Goal: Browse casually

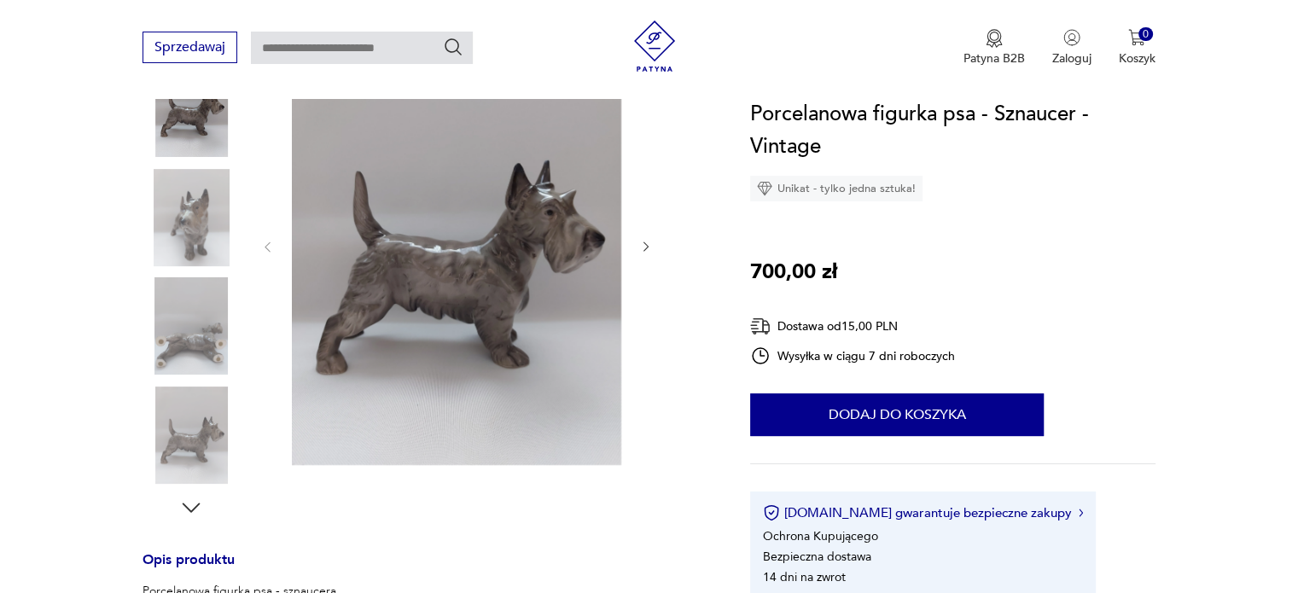
click at [558, 247] on img at bounding box center [456, 246] width 329 height 440
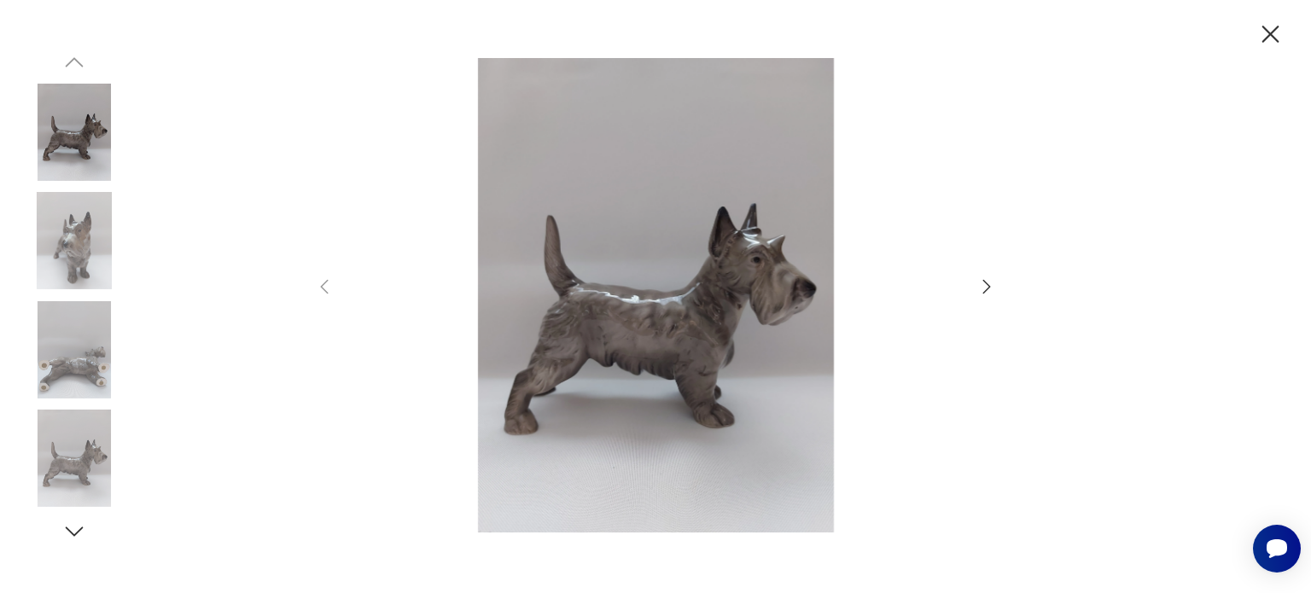
click at [985, 283] on icon "button" at bounding box center [987, 286] width 8 height 14
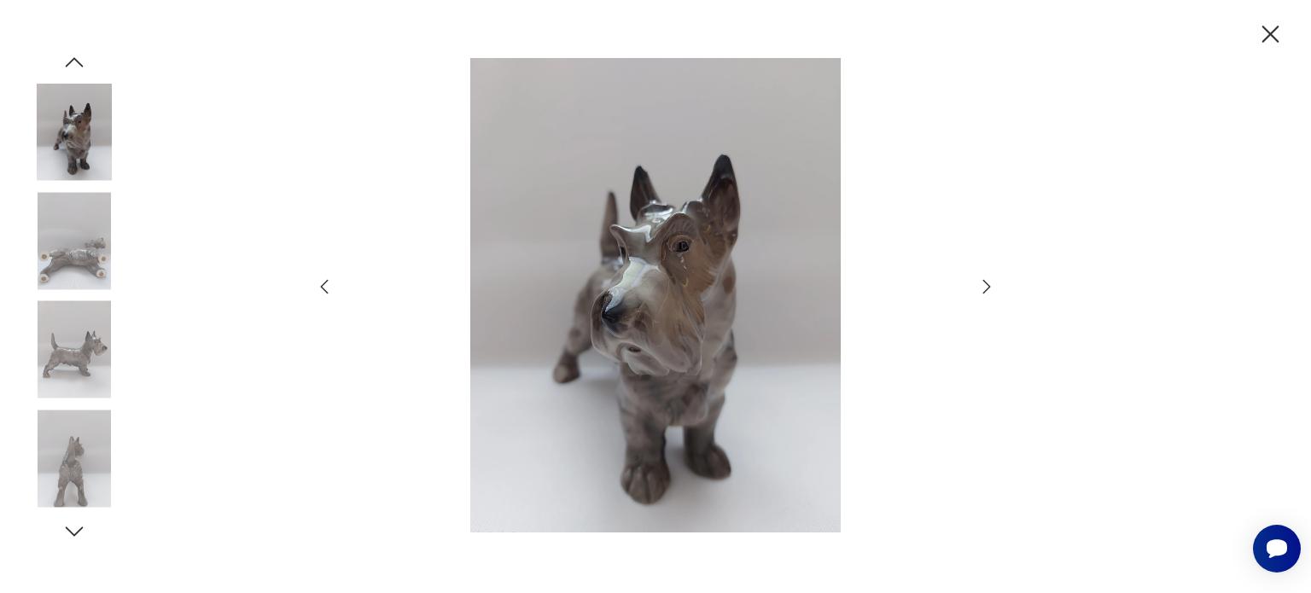
click at [985, 283] on icon "button" at bounding box center [987, 286] width 8 height 14
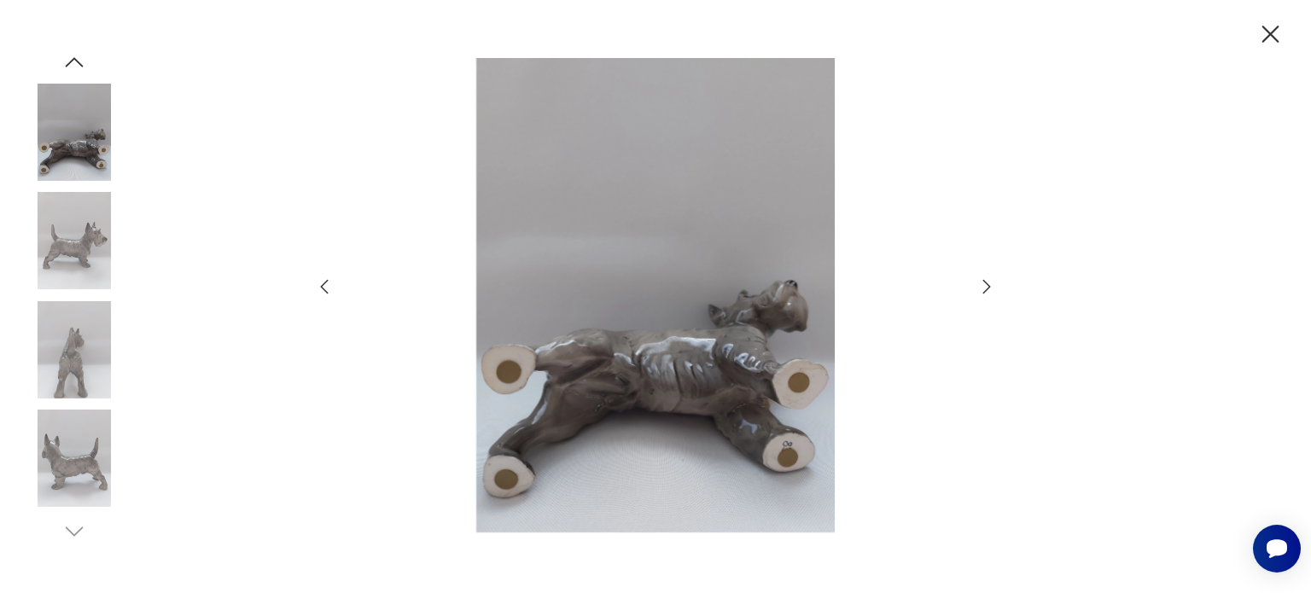
click at [985, 283] on icon "button" at bounding box center [987, 286] width 8 height 14
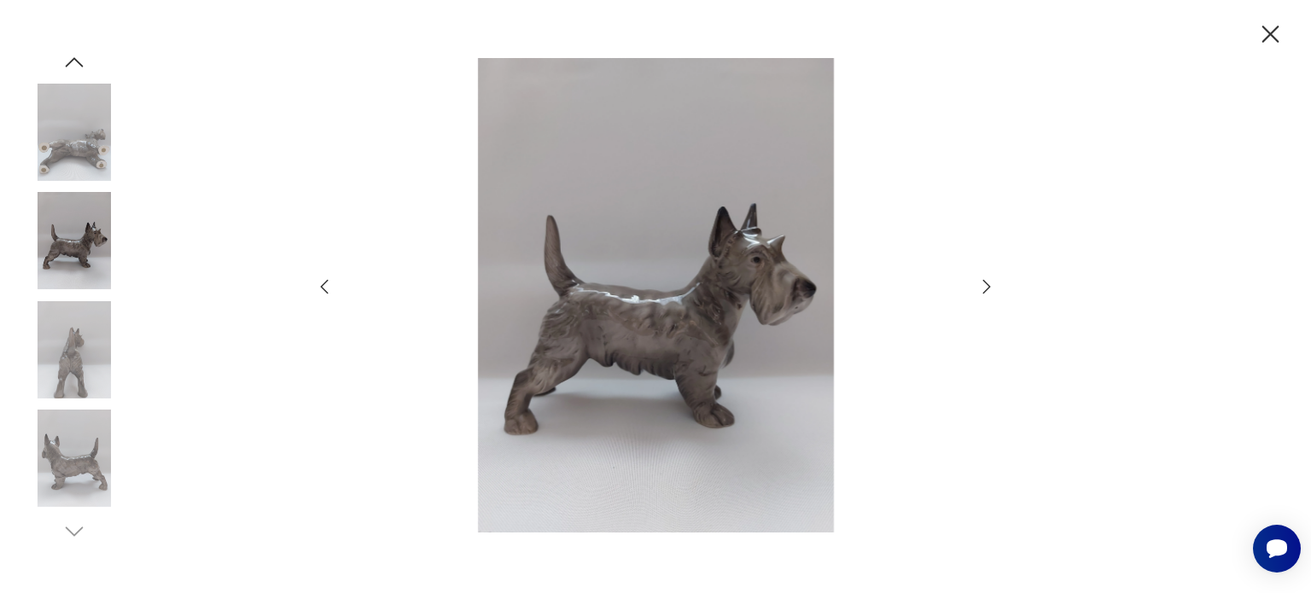
click at [985, 283] on icon "button" at bounding box center [987, 286] width 8 height 14
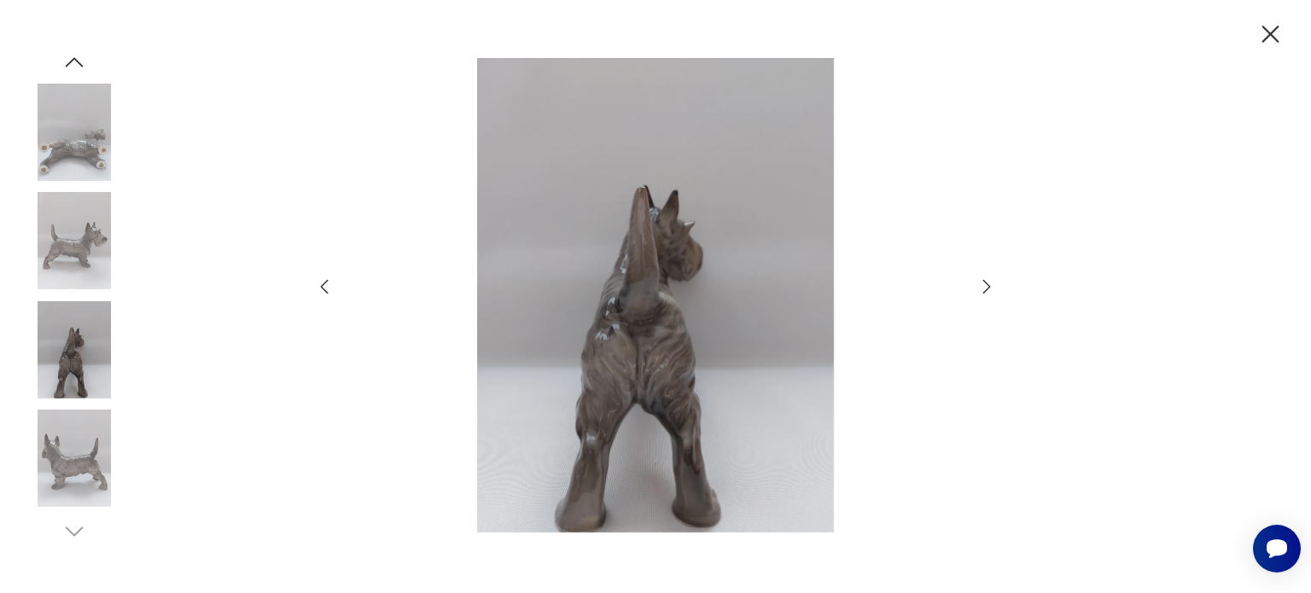
click at [985, 283] on icon "button" at bounding box center [987, 286] width 8 height 14
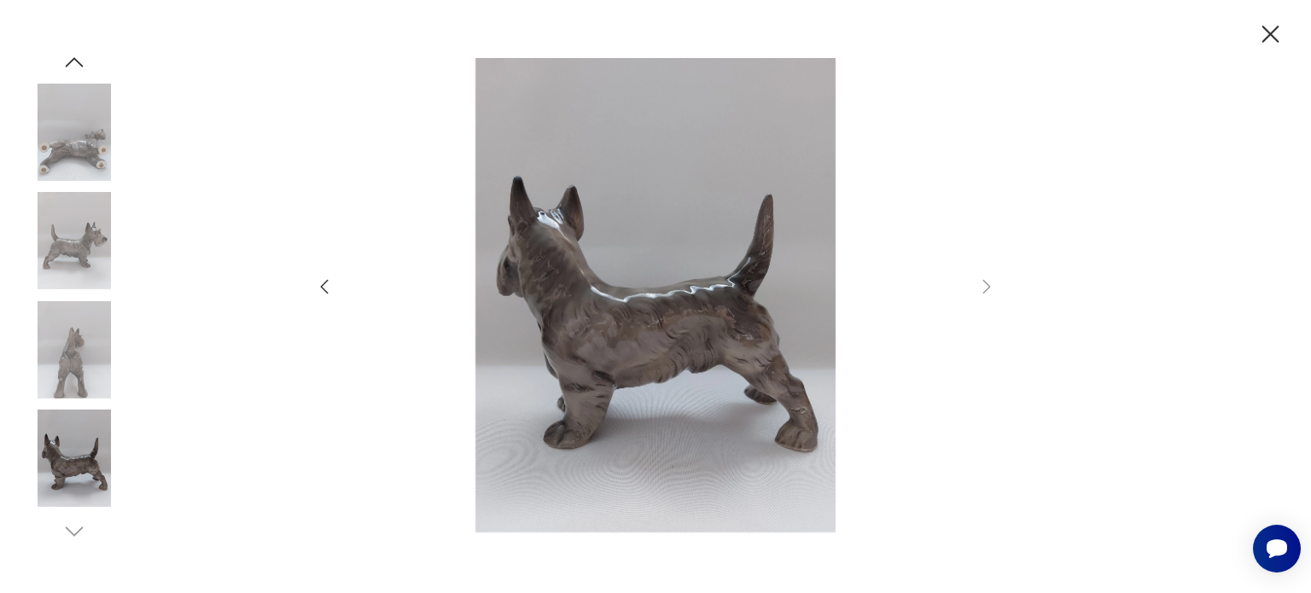
click at [333, 283] on icon "button" at bounding box center [324, 287] width 20 height 20
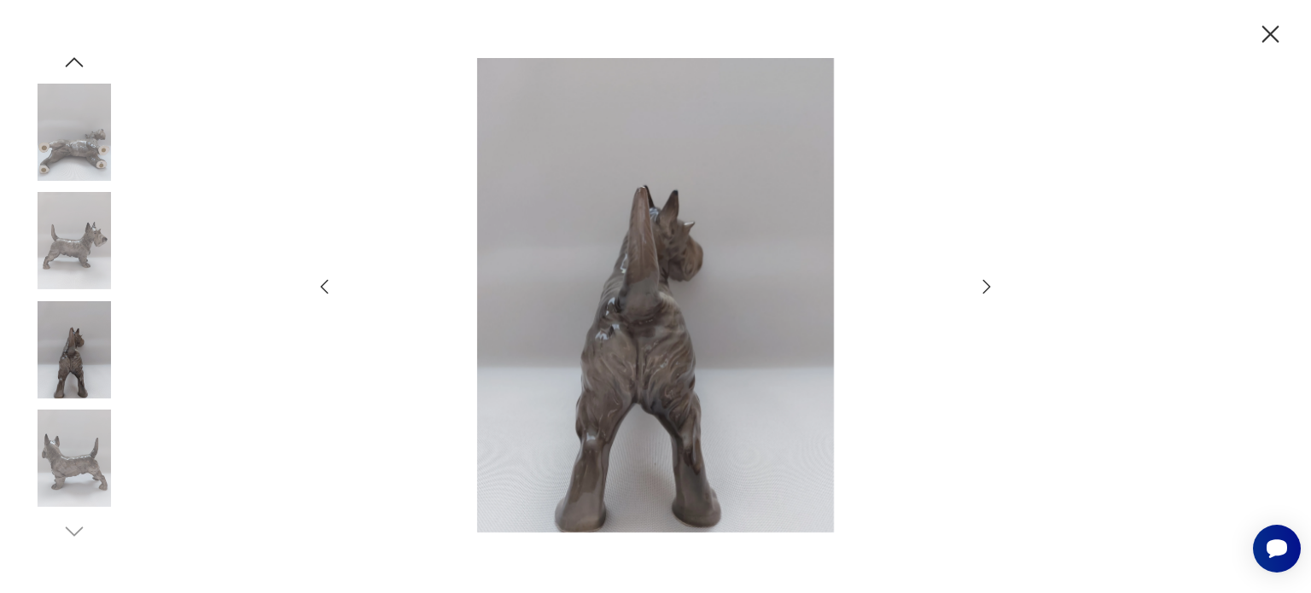
click at [333, 283] on icon "button" at bounding box center [324, 287] width 20 height 20
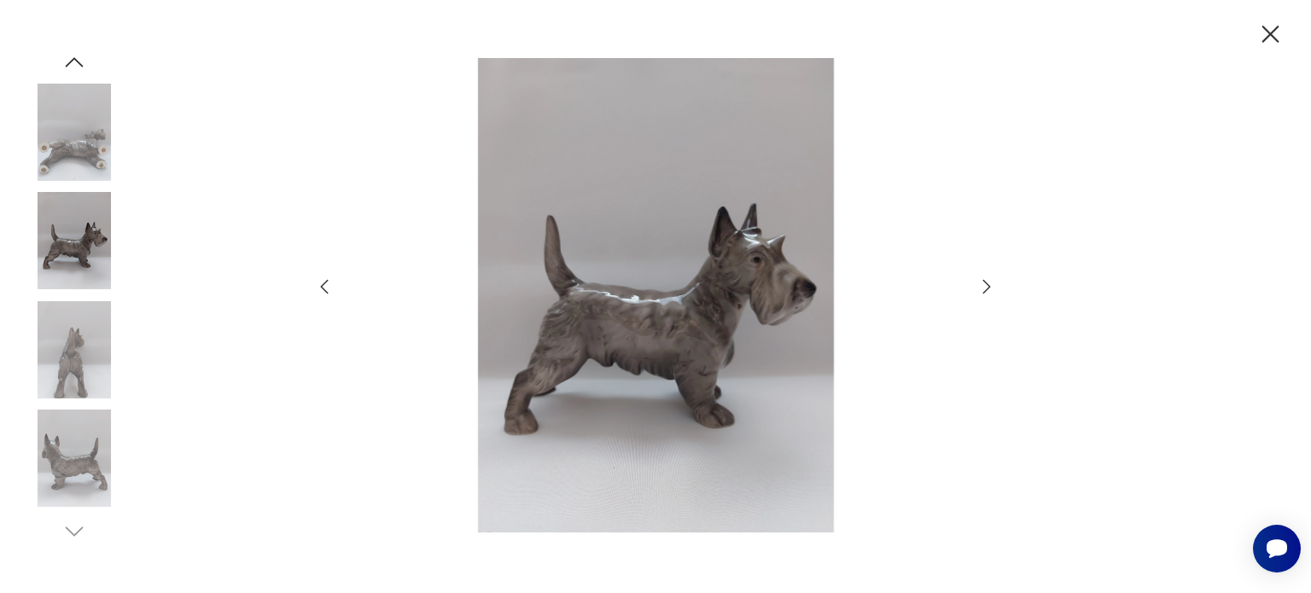
click at [333, 283] on icon "button" at bounding box center [324, 287] width 20 height 20
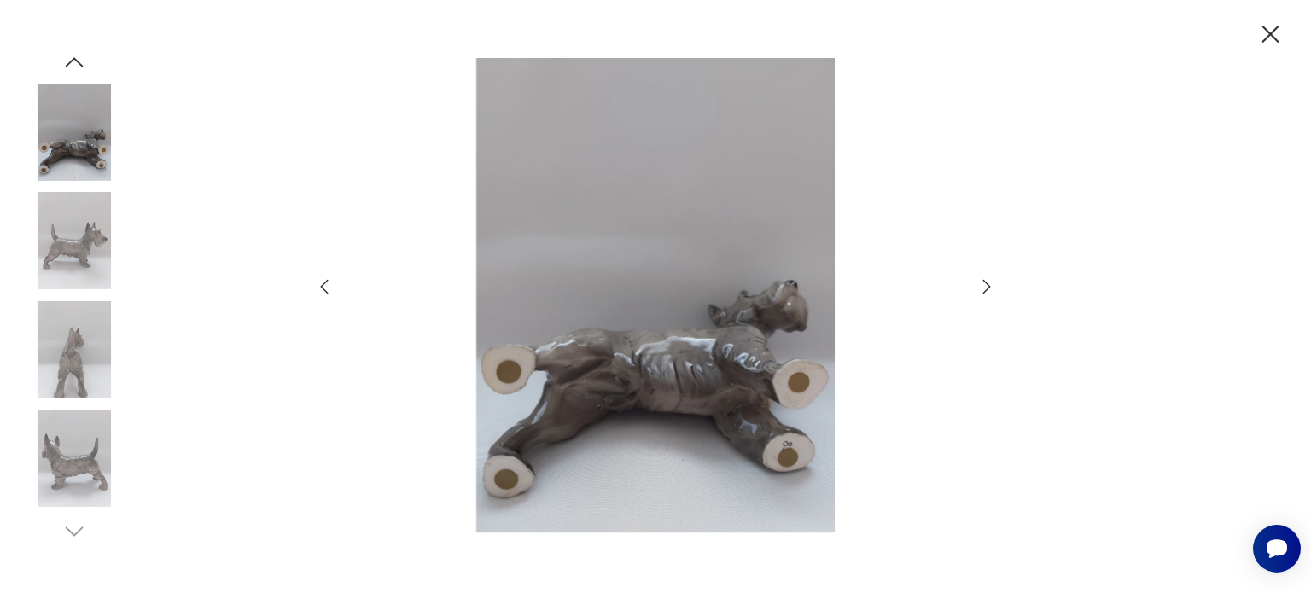
click at [333, 283] on icon "button" at bounding box center [324, 287] width 20 height 20
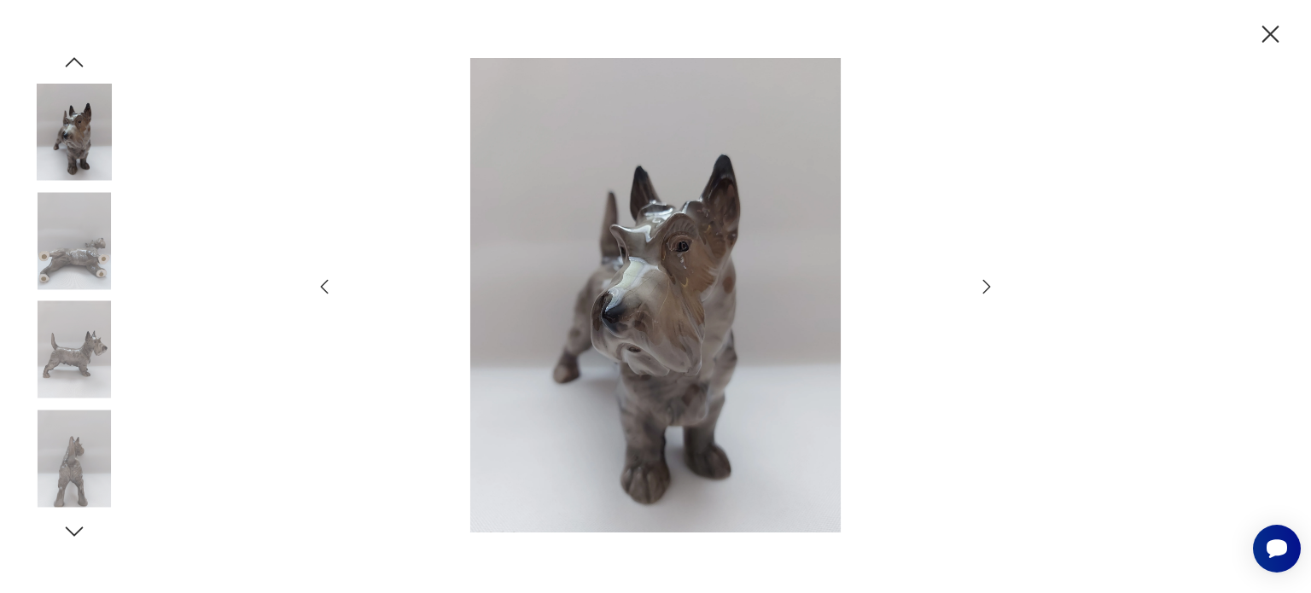
click at [1282, 29] on icon "button" at bounding box center [1271, 35] width 30 height 30
